Goal: Information Seeking & Learning: Learn about a topic

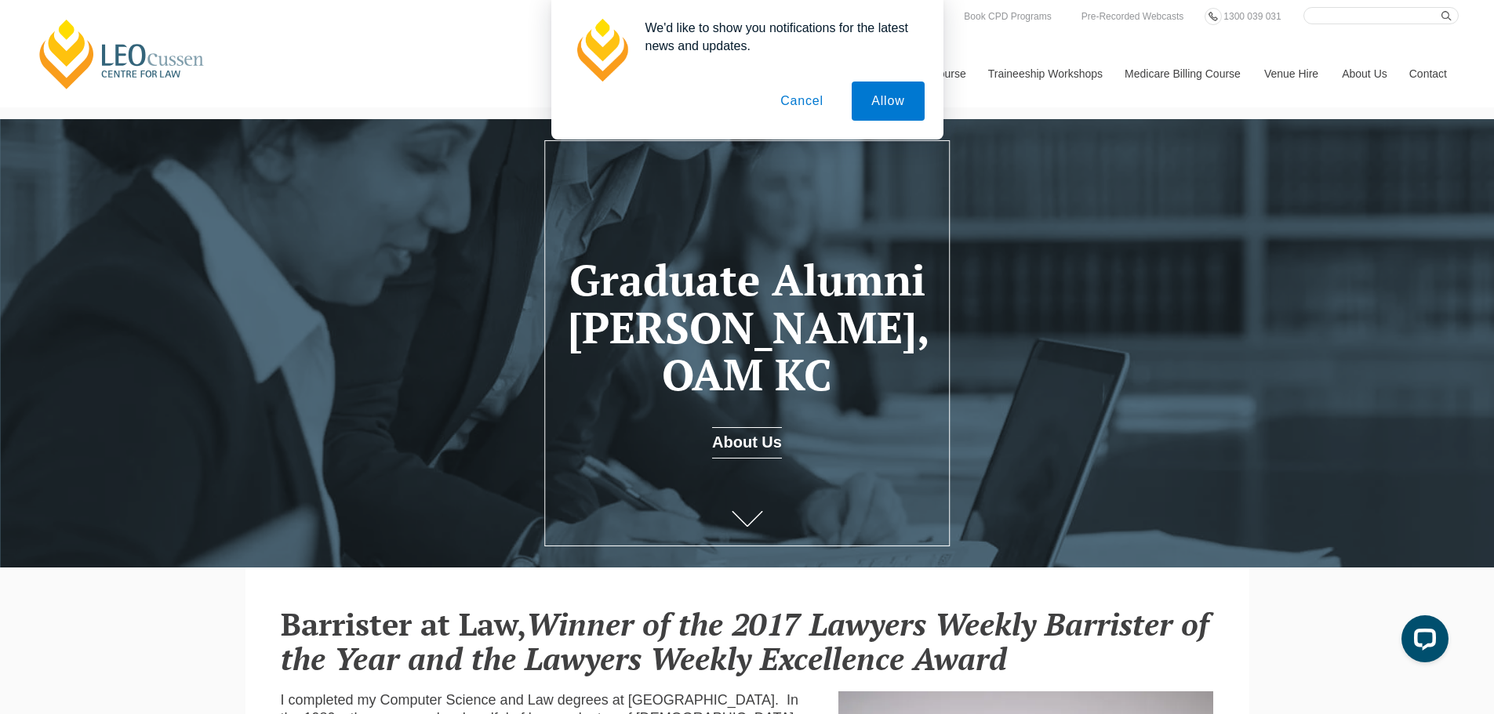
click at [797, 100] on button "Cancel" at bounding box center [802, 101] width 82 height 39
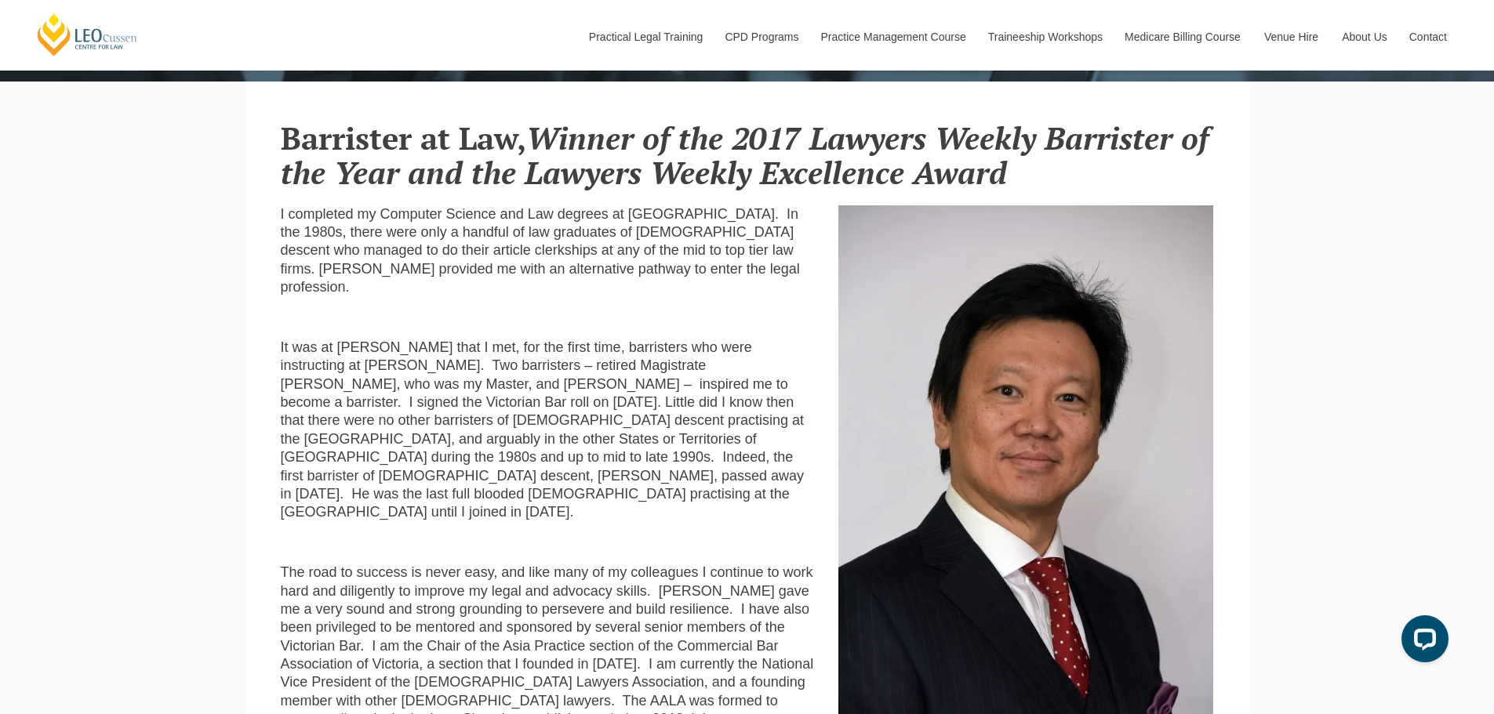
scroll to position [449, 0]
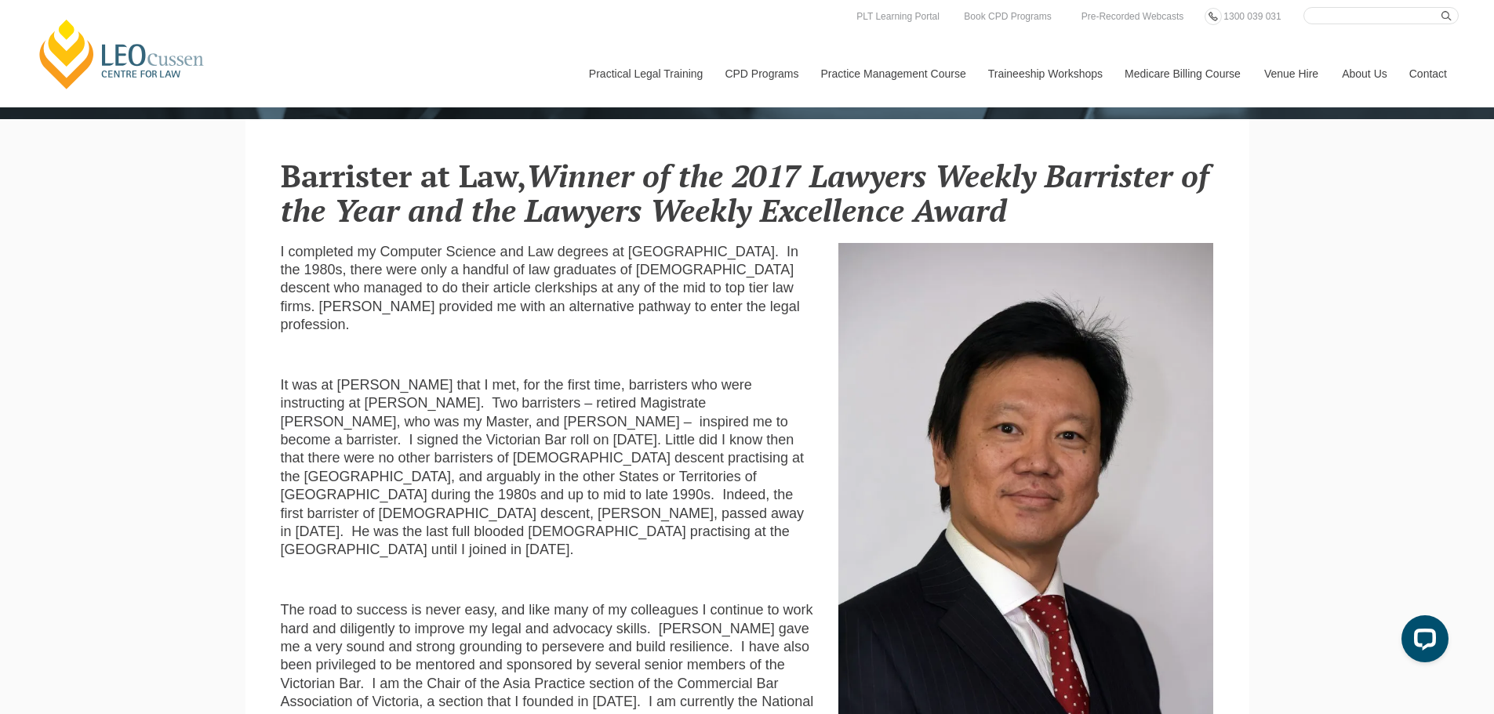
click at [295, 169] on h2 "Barrister at Law, Winner of the 2017 Lawyers Weekly Barrister of the Year and t…" at bounding box center [747, 192] width 933 height 69
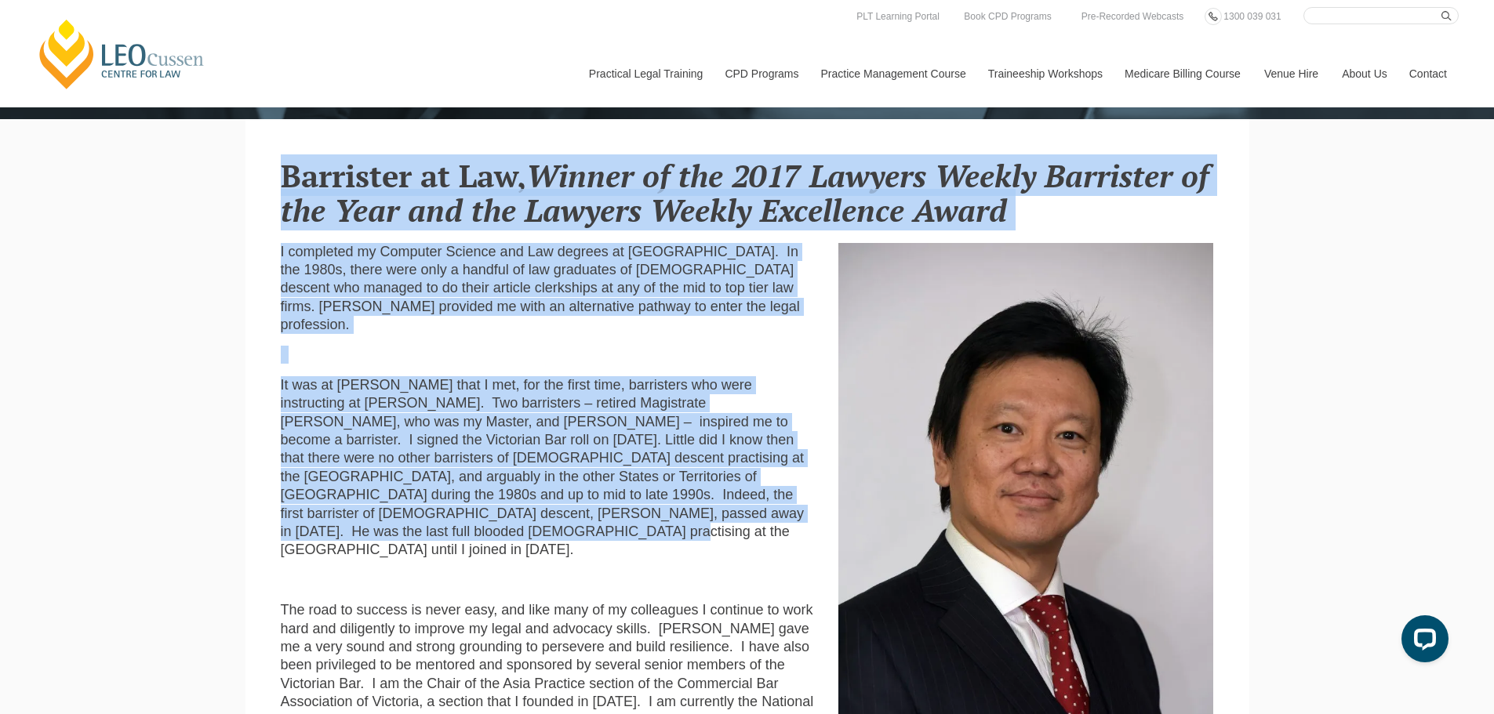
drag, startPoint x: 282, startPoint y: 175, endPoint x: 753, endPoint y: 495, distance: 568.9
click at [753, 495] on section "Barrister at Law, Winner of the 2017 Lawyers Weekly Barrister of the Year and t…" at bounding box center [747, 572] width 1004 height 906
copy section "Barrister at Law, Winner of the 2017 Lawyers Weekly Barrister of the Year and t…"
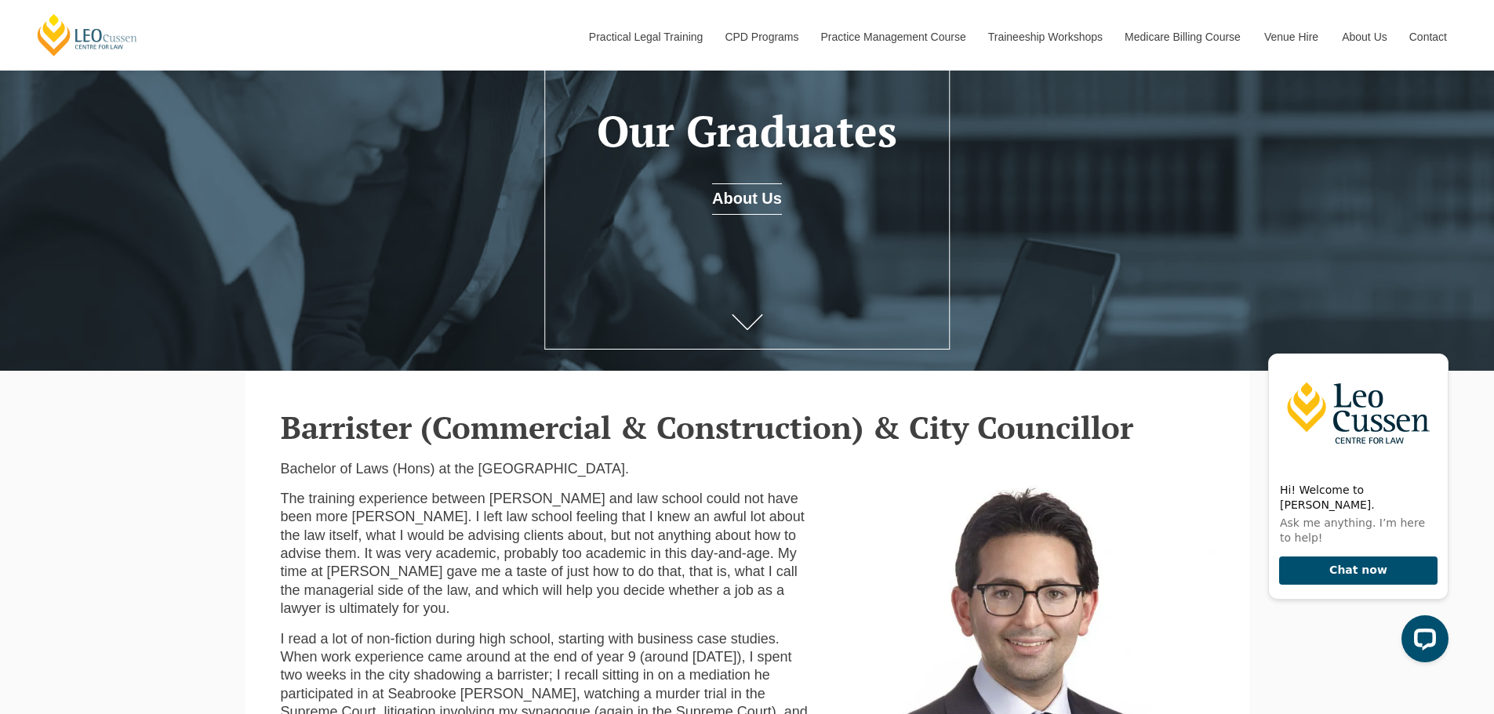
scroll to position [157, 0]
